Goal: Browse casually

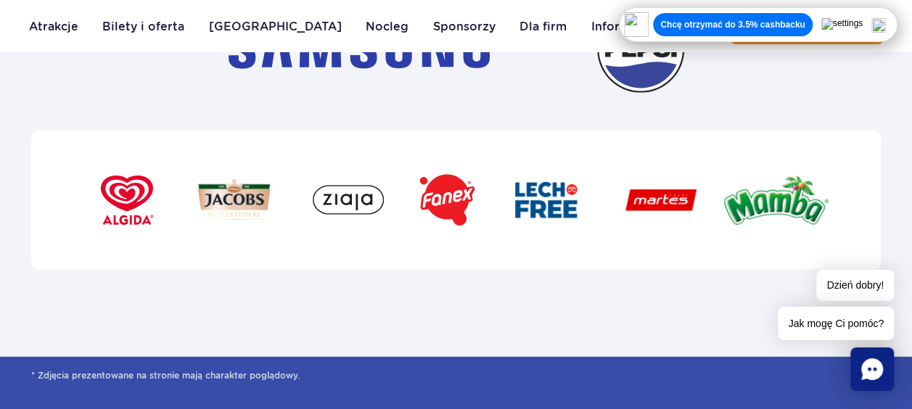
scroll to position [4572, 0]
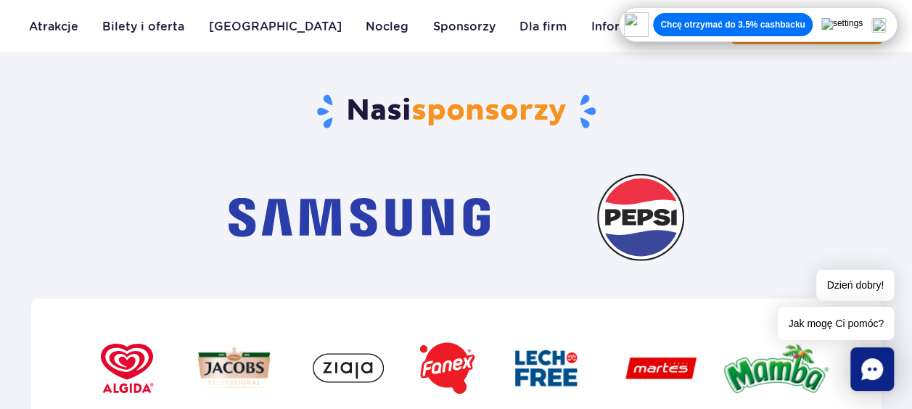
click at [660, 205] on img at bounding box center [640, 217] width 87 height 87
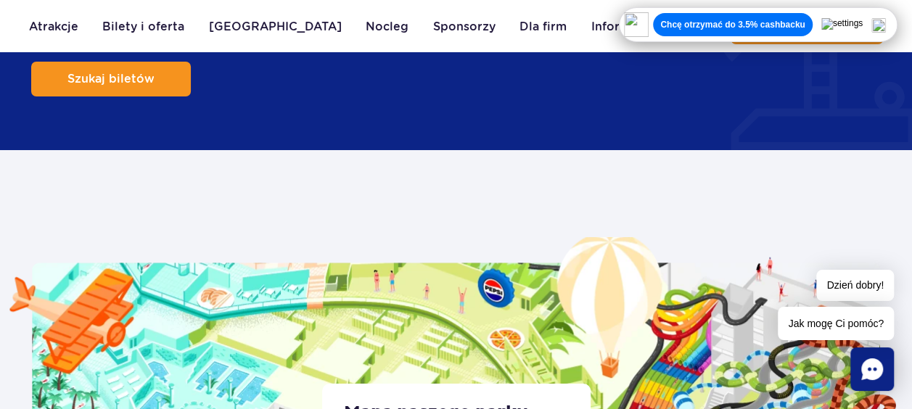
scroll to position [2685, 0]
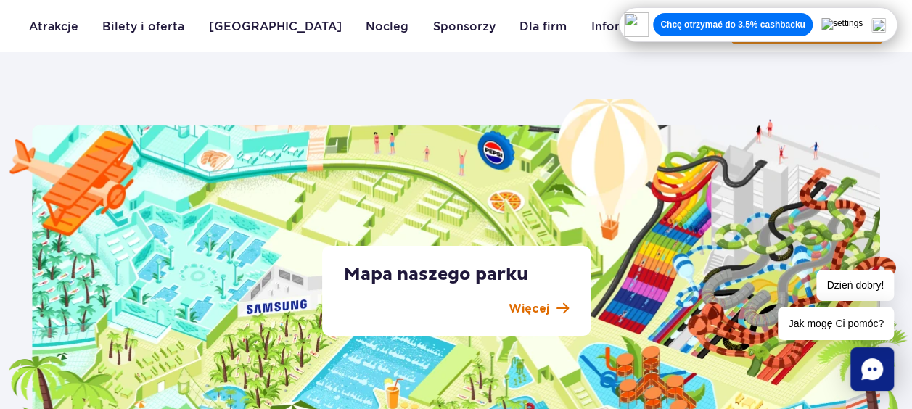
click at [557, 308] on span at bounding box center [563, 309] width 12 height 14
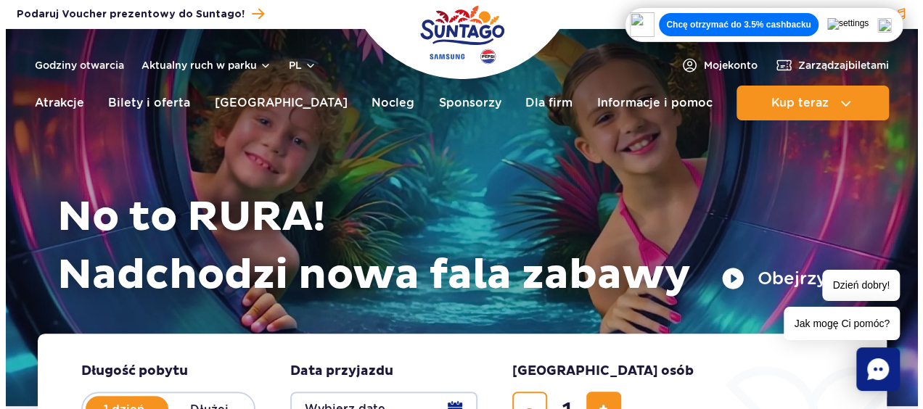
scroll to position [73, 0]
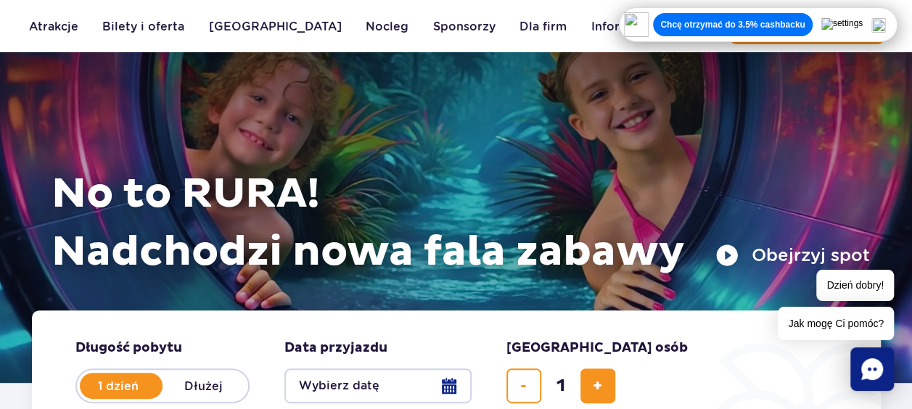
click at [771, 256] on button "Obejrzyj spot" at bounding box center [792, 255] width 155 height 23
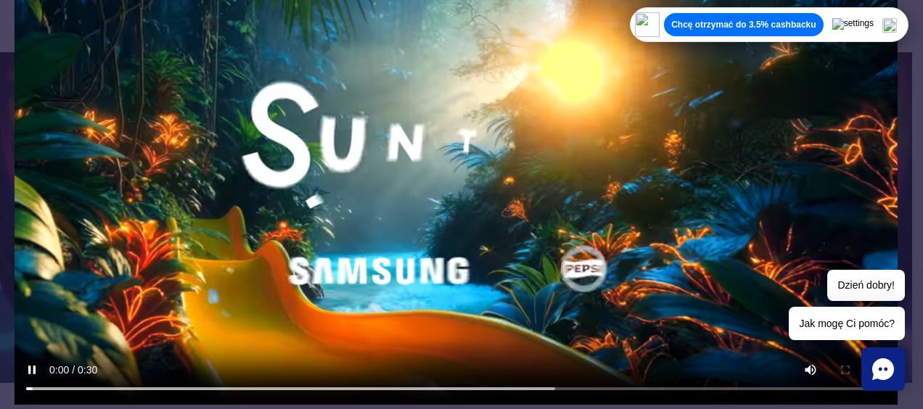
scroll to position [194, 0]
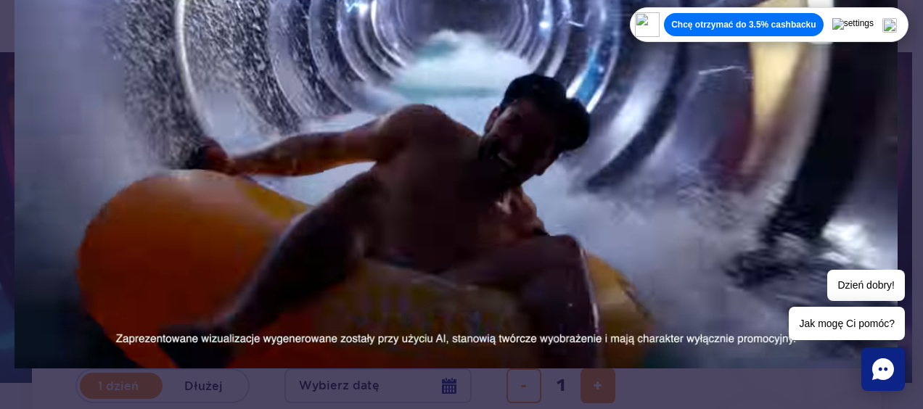
drag, startPoint x: 636, startPoint y: 252, endPoint x: 608, endPoint y: 194, distance: 63.6
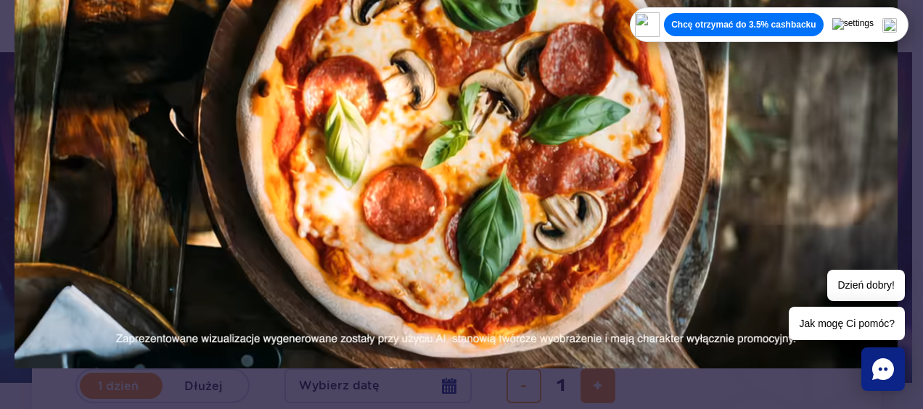
click at [608, 194] on video at bounding box center [456, 120] width 883 height 497
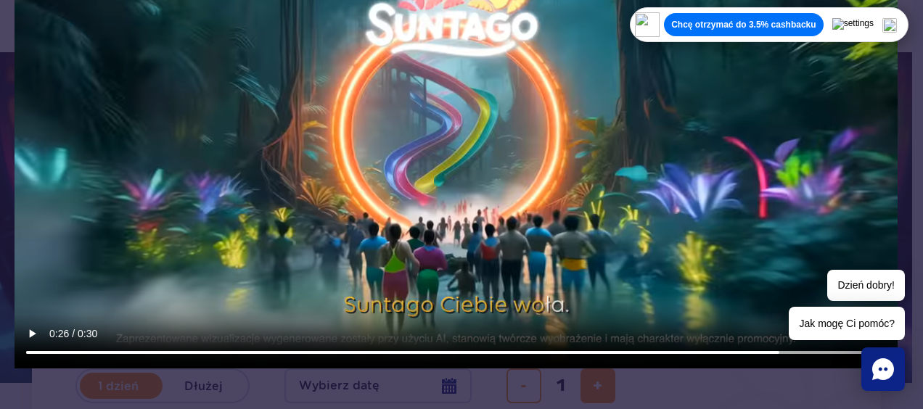
click at [608, 194] on video at bounding box center [456, 120] width 883 height 497
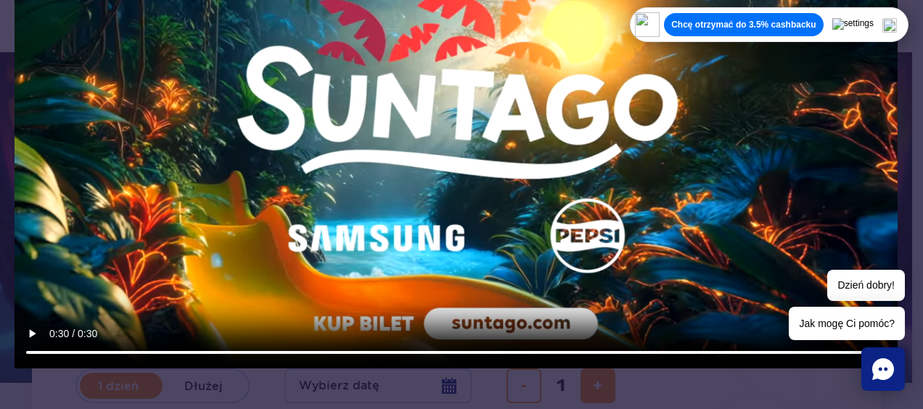
click at [885, 366] on icon "Chat" at bounding box center [883, 369] width 22 height 22
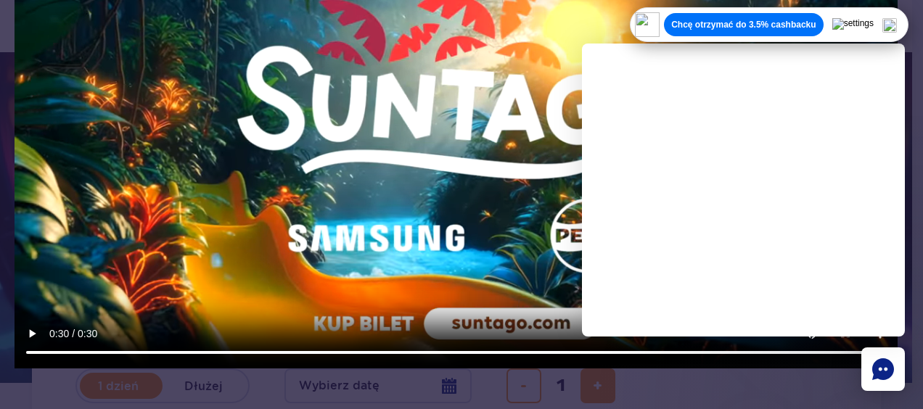
click at [885, 366] on icon "Chat" at bounding box center [883, 369] width 22 height 22
